Goal: Find specific page/section: Find specific page/section

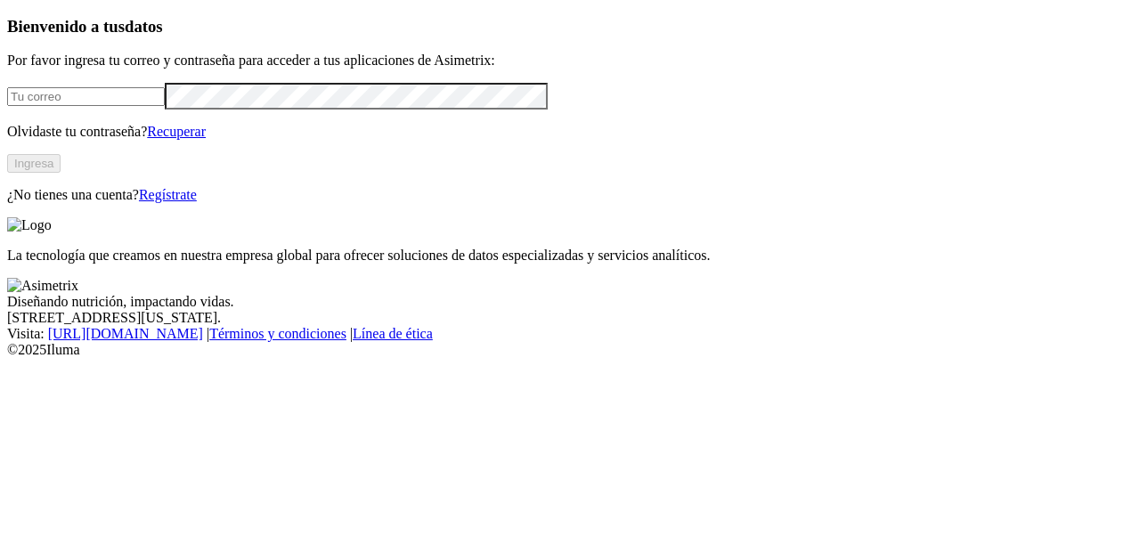
type input "[EMAIL_ADDRESS][DOMAIN_NAME]"
click at [61, 173] on button "Ingresa" at bounding box center [33, 163] width 53 height 19
